Goal: Task Accomplishment & Management: Manage account settings

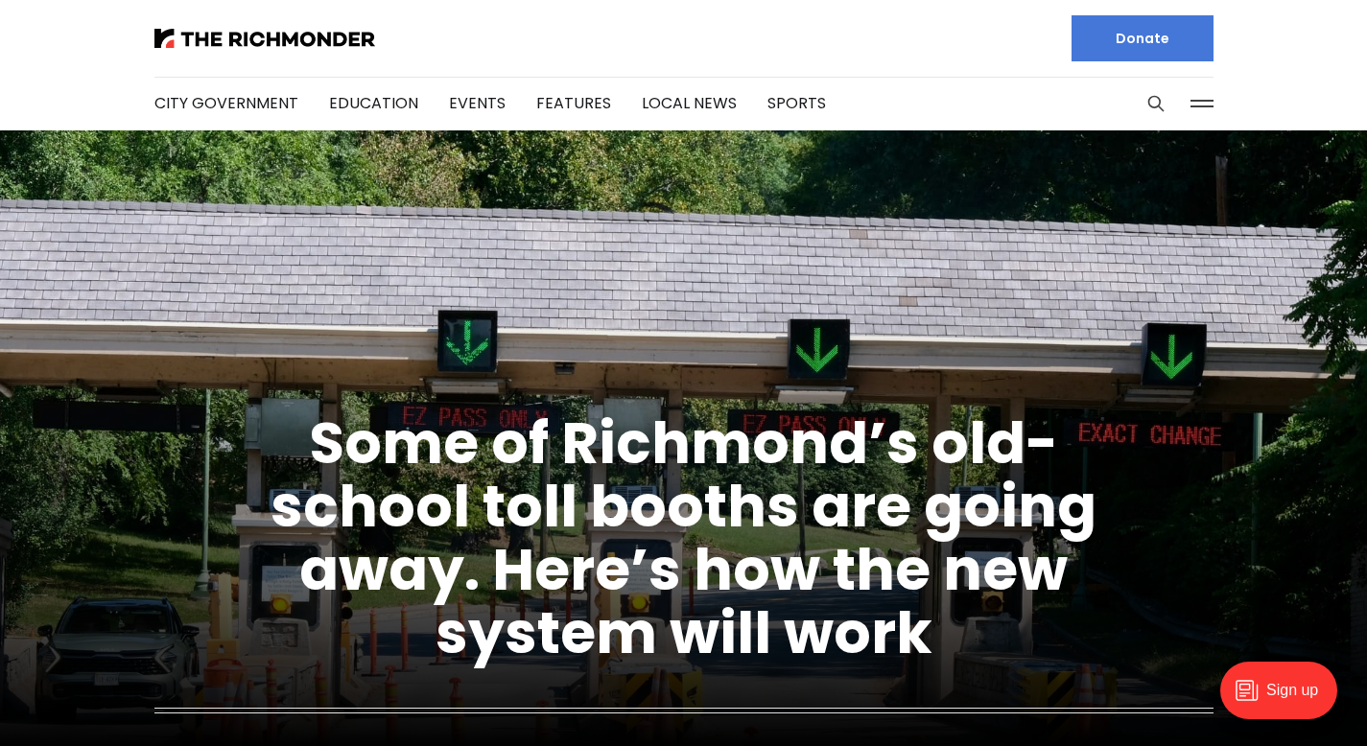
click at [1208, 101] on button at bounding box center [1201, 103] width 29 height 29
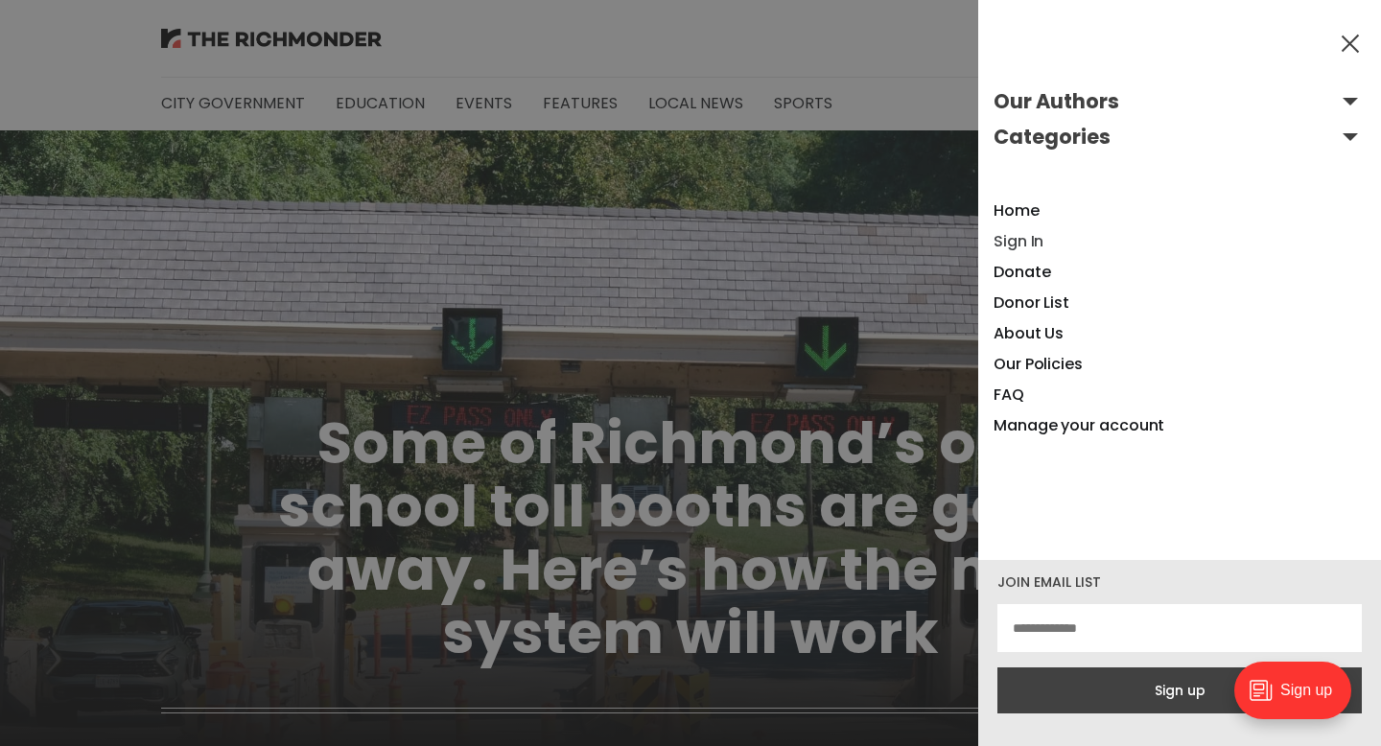
click at [1039, 242] on link "Sign In" at bounding box center [1019, 241] width 50 height 22
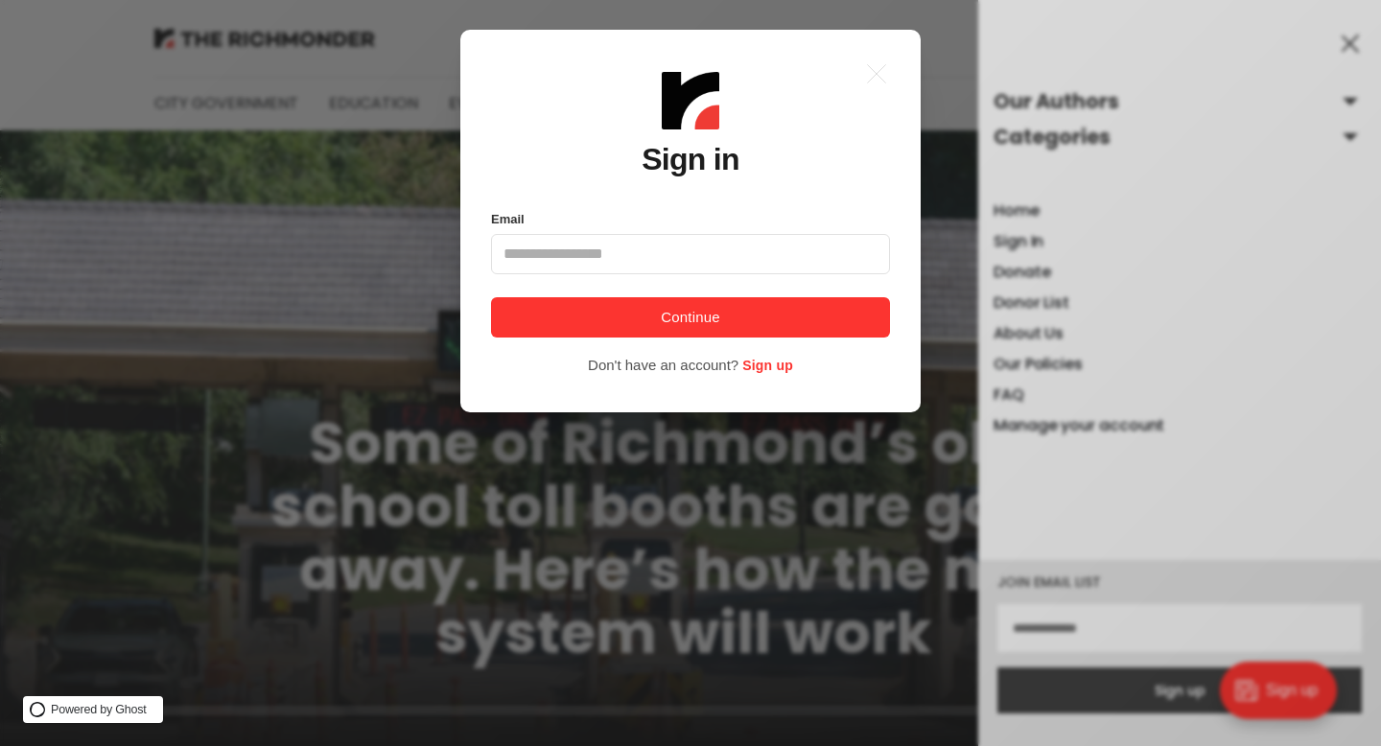
click at [771, 257] on input "Email" at bounding box center [690, 254] width 399 height 40
type input "**********"
click at [694, 314] on button "Continue" at bounding box center [690, 317] width 399 height 40
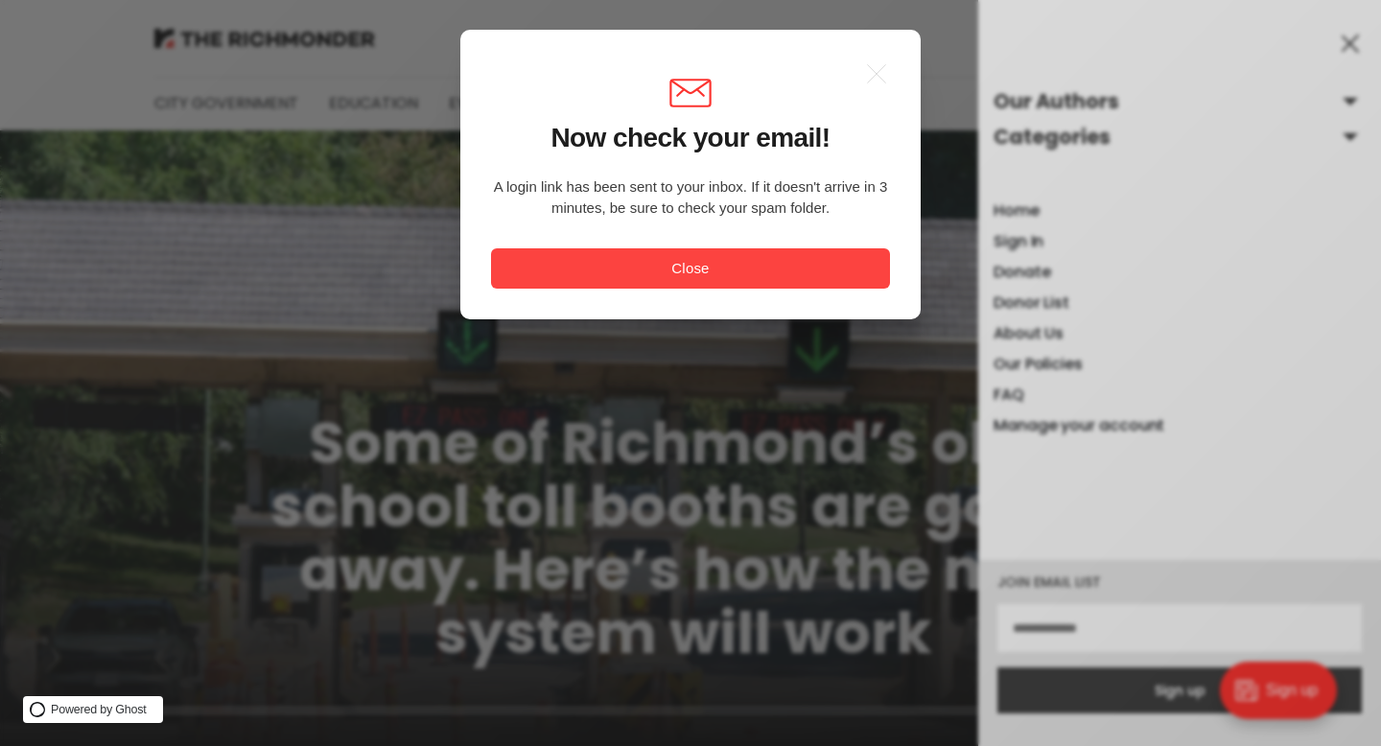
click at [771, 272] on button "Close" at bounding box center [690, 268] width 399 height 40
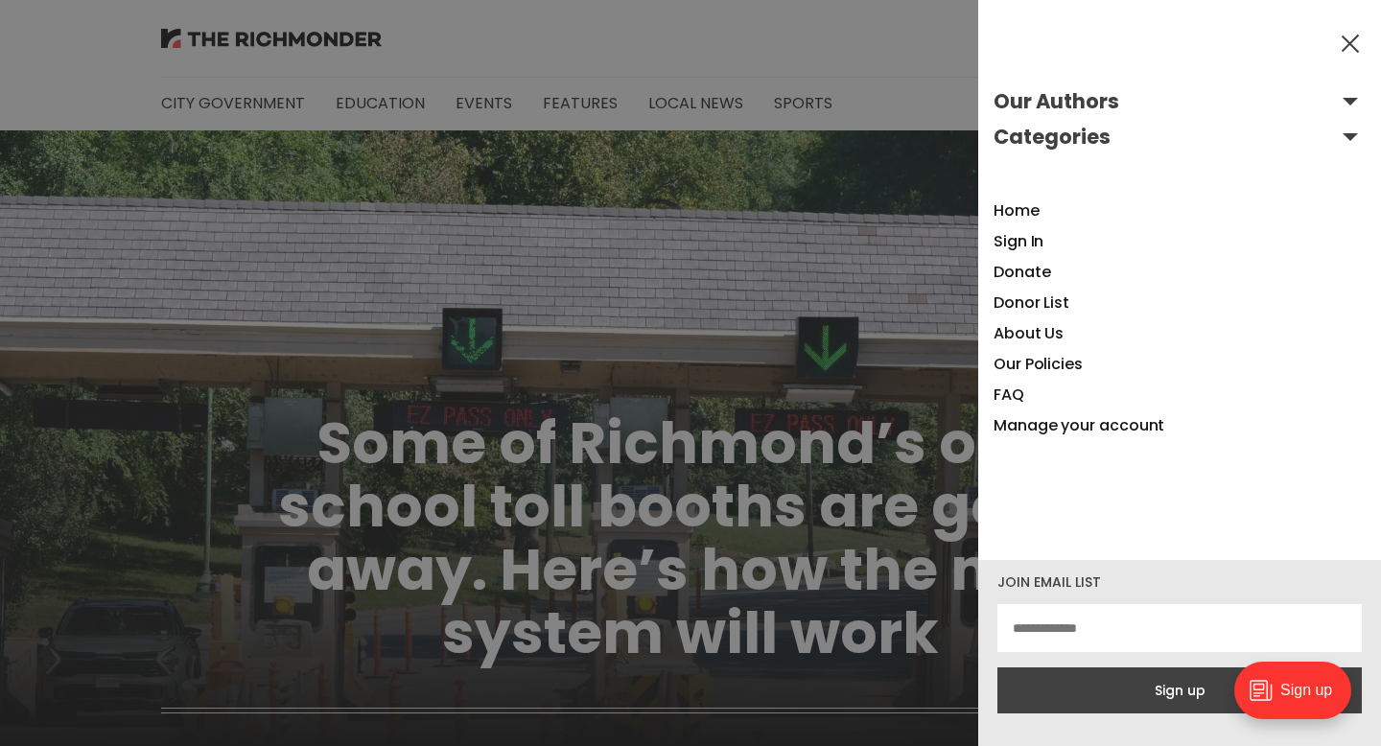
click at [1352, 47] on button at bounding box center [1350, 43] width 29 height 29
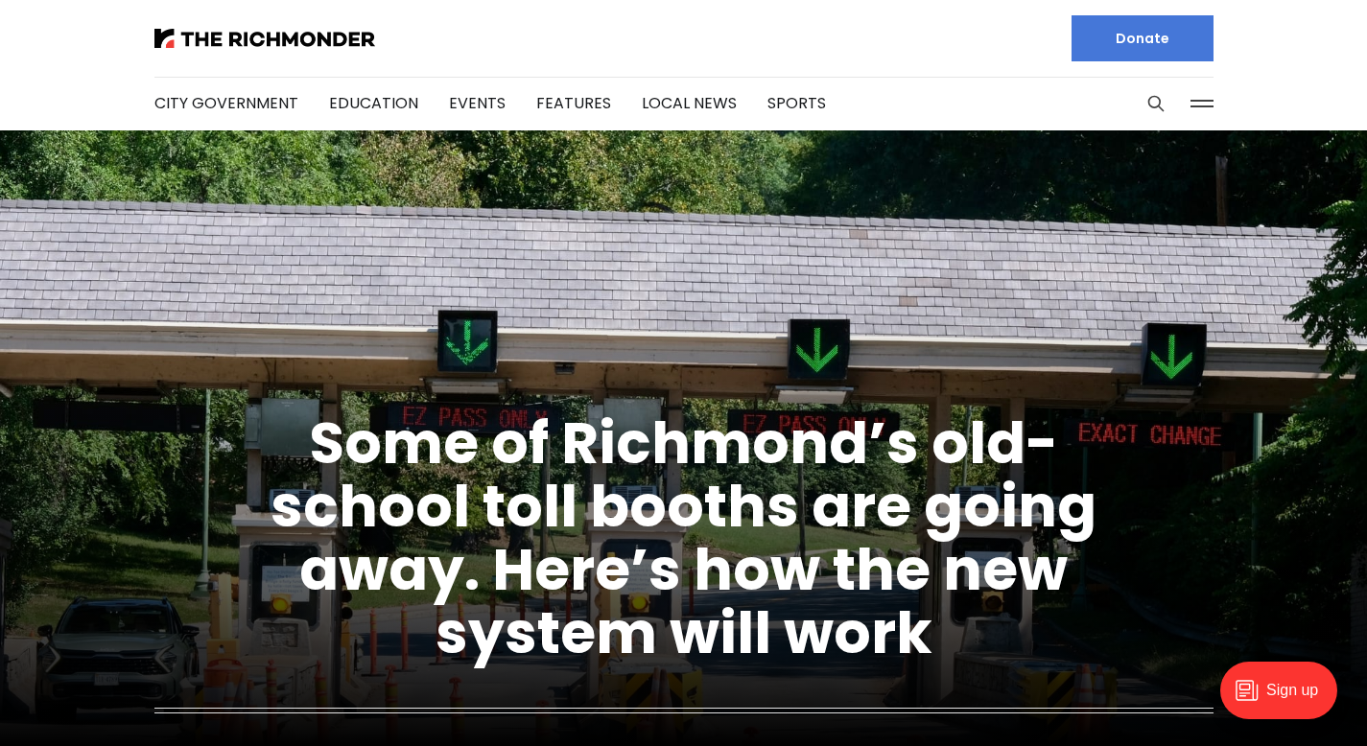
click at [1193, 102] on button at bounding box center [1201, 103] width 29 height 29
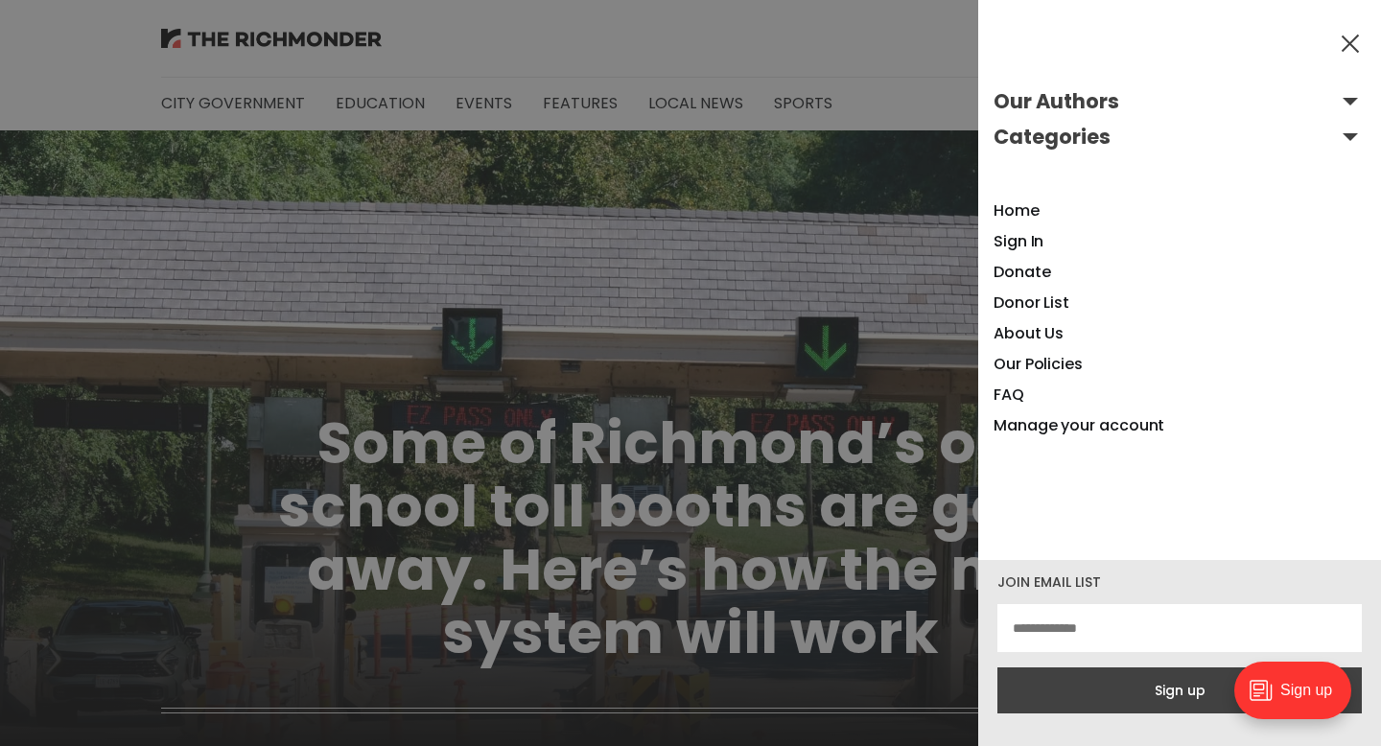
click at [1351, 45] on button at bounding box center [1350, 43] width 29 height 29
